Goal: Task Accomplishment & Management: Manage account settings

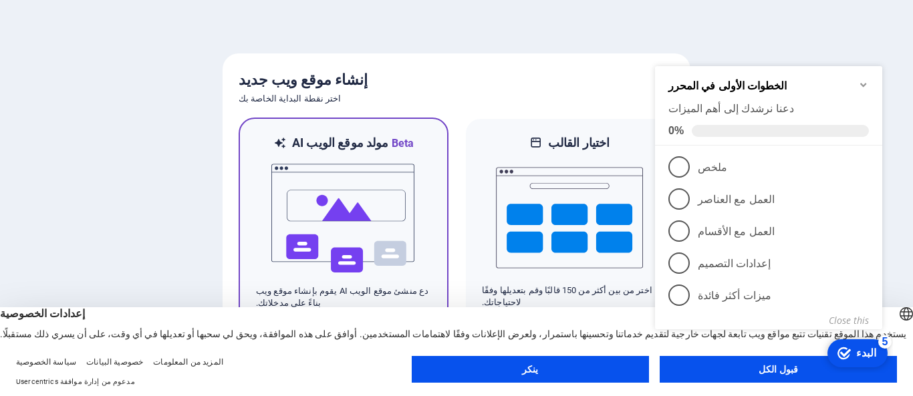
click at [394, 199] on img at bounding box center [343, 219] width 147 height 134
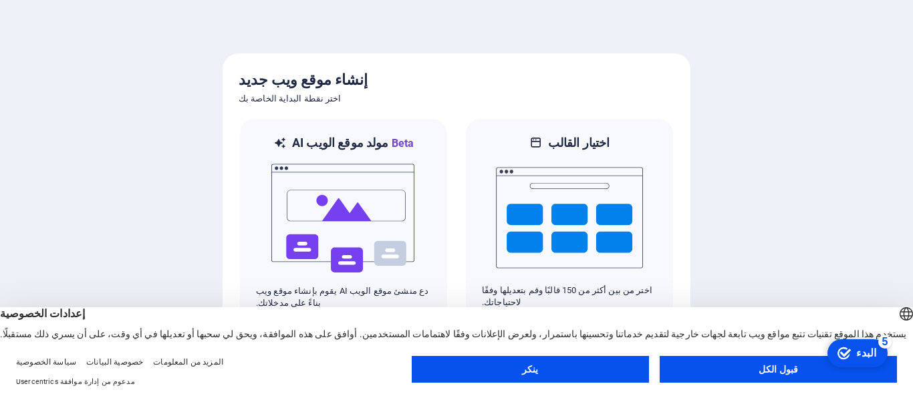
click at [776, 375] on font "قبول الكل" at bounding box center [777, 369] width 39 height 11
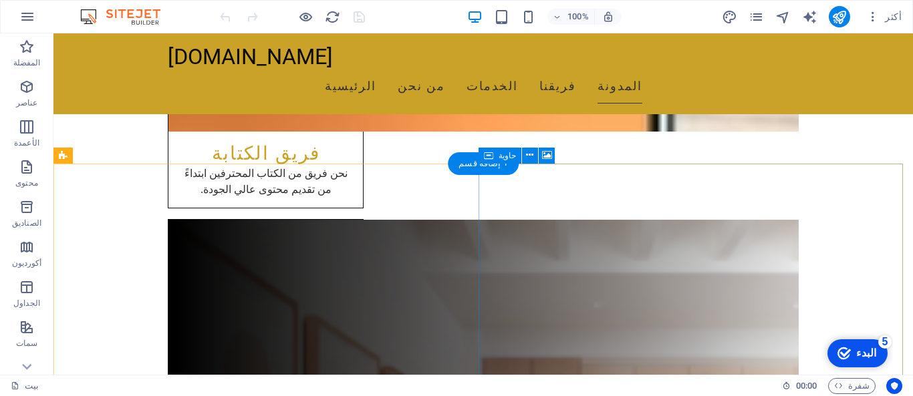
scroll to position [2810, 0]
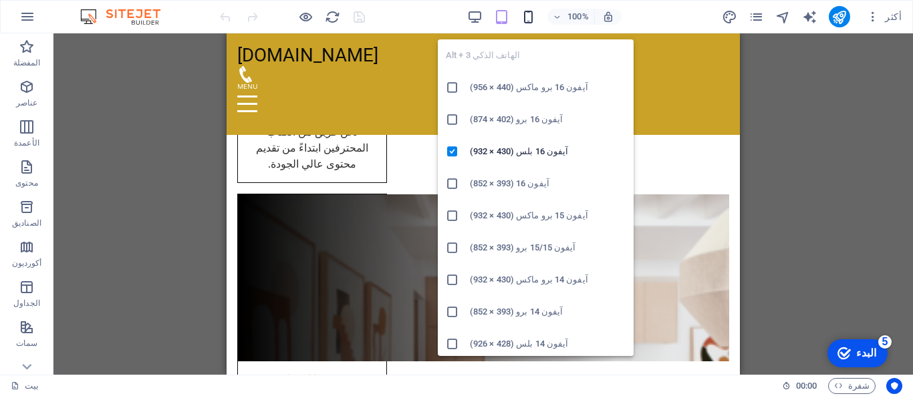
click at [531, 17] on icon "button" at bounding box center [528, 16] width 15 height 15
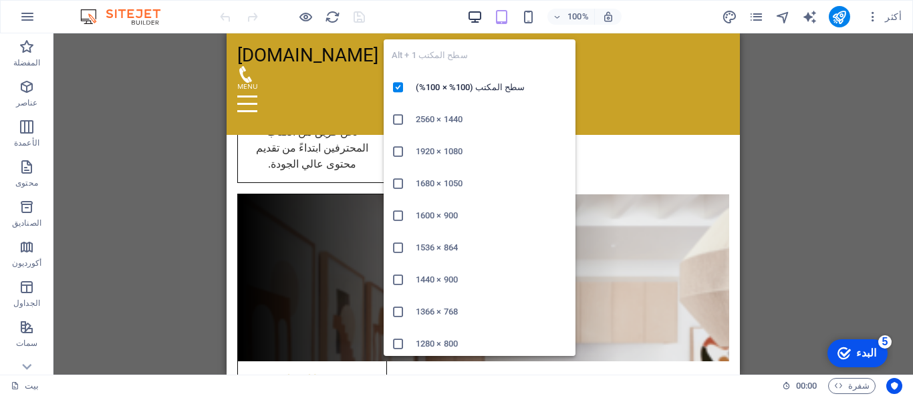
click at [482, 17] on icon "button" at bounding box center [474, 16] width 15 height 15
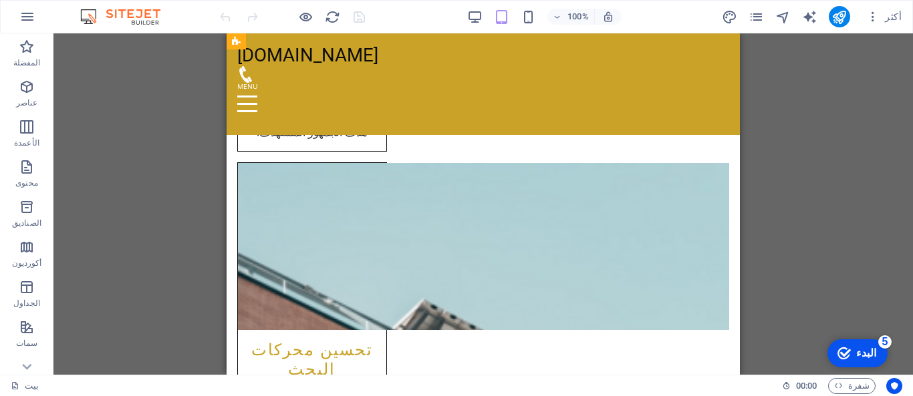
scroll to position [1821, 0]
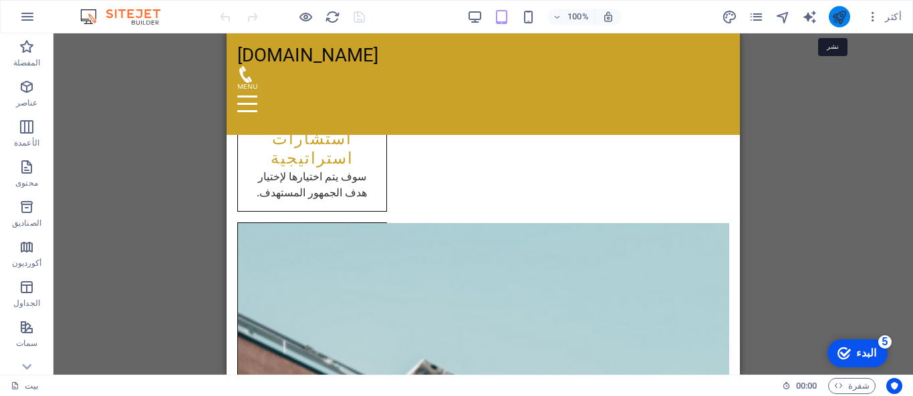
click at [843, 22] on icon "نشر" at bounding box center [838, 16] width 15 height 15
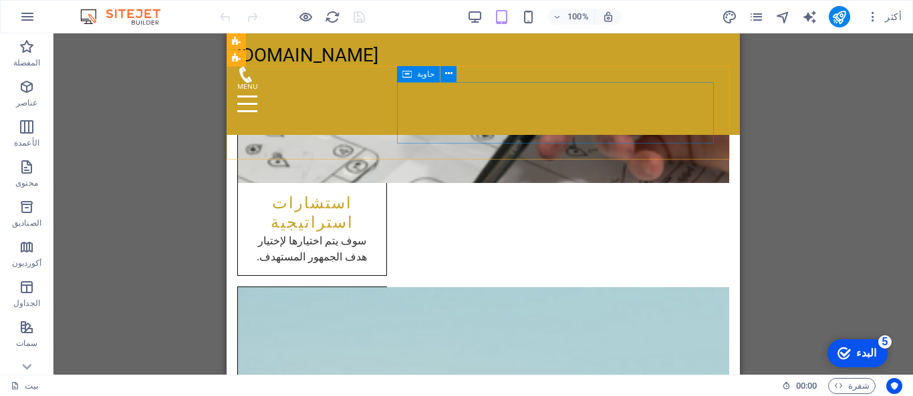
scroll to position [1664, 0]
